Goal: Navigation & Orientation: Understand site structure

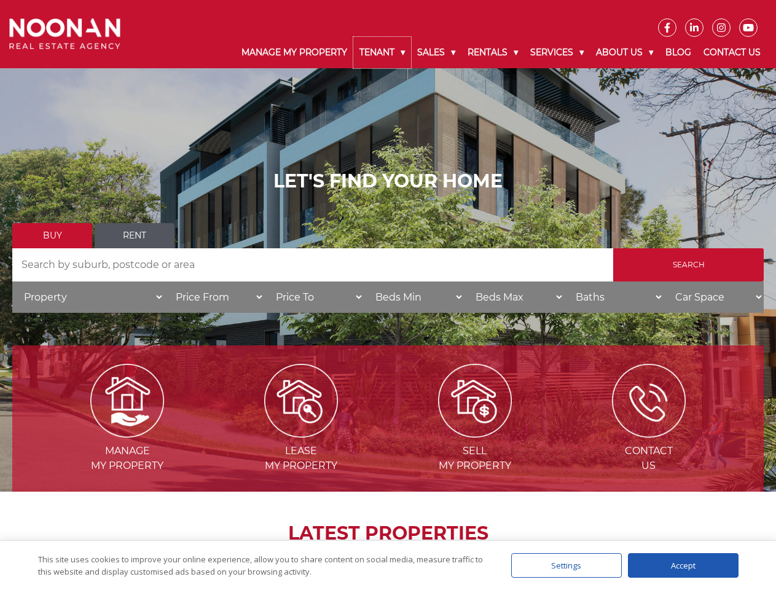
click at [382, 52] on link "Tenant" at bounding box center [382, 52] width 58 height 31
click at [437, 52] on link "Sales" at bounding box center [436, 52] width 50 height 31
click at [493, 52] on link "Rentals" at bounding box center [492, 52] width 63 height 31
click at [558, 52] on link "Services" at bounding box center [557, 52] width 66 height 31
click at [626, 52] on link "About Us" at bounding box center [624, 52] width 69 height 31
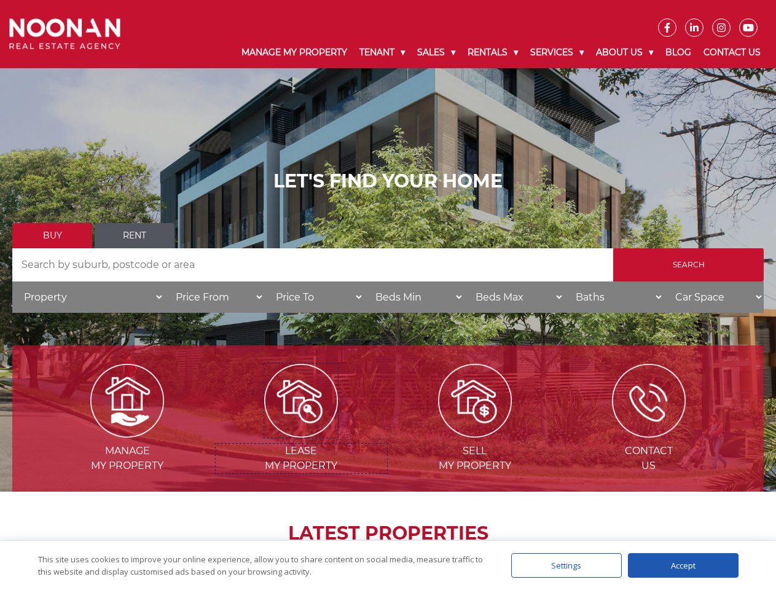
click at [301, 433] on img at bounding box center [301, 401] width 74 height 74
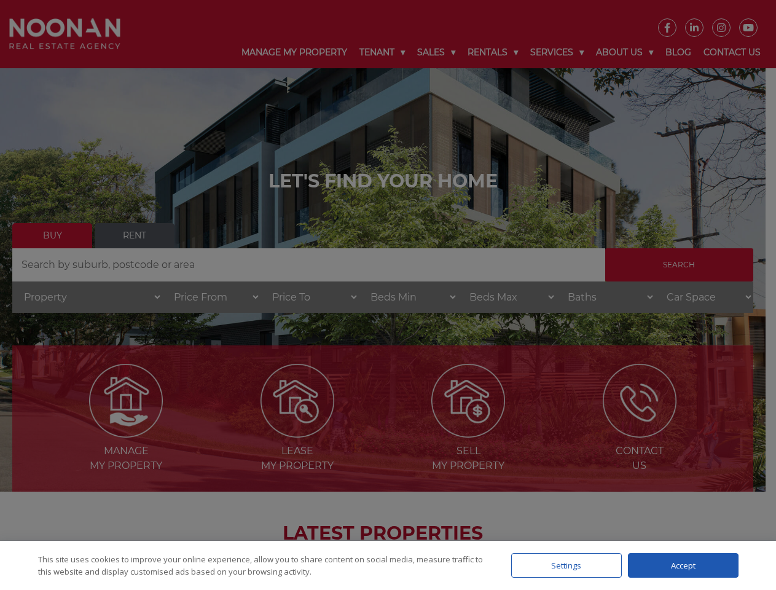
click at [566, 565] on div "Settings" at bounding box center [566, 565] width 111 height 25
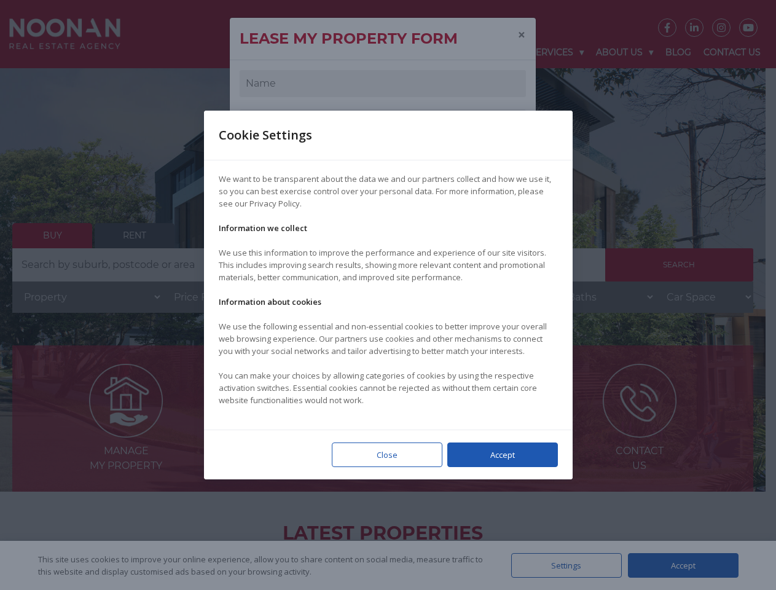
click at [683, 565] on div at bounding box center [388, 295] width 776 height 590
